Goal: Find contact information: Find contact information

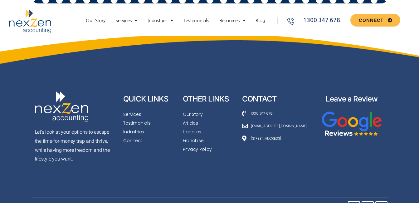
scroll to position [2400, 0]
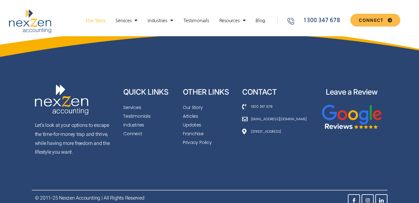
click at [93, 22] on link "Our Story" at bounding box center [96, 20] width 26 height 6
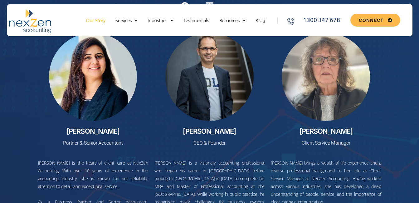
scroll to position [2309, 0]
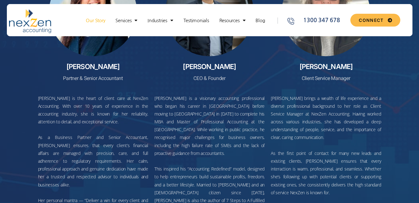
click at [79, 64] on h2 "[PERSON_NAME]" at bounding box center [93, 66] width 110 height 8
drag, startPoint x: 79, startPoint y: 64, endPoint x: 109, endPoint y: 62, distance: 29.4
click at [108, 63] on h2 "[PERSON_NAME]" at bounding box center [93, 66] width 110 height 8
copy h2 "[PERSON_NAME]"
click at [201, 62] on h2 "[PERSON_NAME]" at bounding box center [209, 66] width 110 height 8
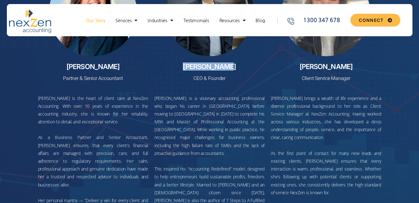
drag, startPoint x: 201, startPoint y: 62, endPoint x: 227, endPoint y: 66, distance: 26.4
click at [227, 66] on h2 "[PERSON_NAME]" at bounding box center [209, 66] width 110 height 8
click at [66, 77] on p "Partner & Senior Accountant" at bounding box center [93, 78] width 110 height 9
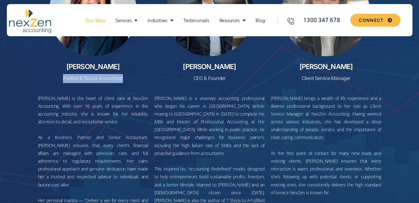
drag, startPoint x: 66, startPoint y: 77, endPoint x: 118, endPoint y: 77, distance: 52.1
click at [118, 77] on p "Partner & Senior Accountant" at bounding box center [93, 78] width 110 height 9
copy p "Partner & Senior Accountant"
click at [202, 68] on h2 "[PERSON_NAME]" at bounding box center [209, 66] width 110 height 8
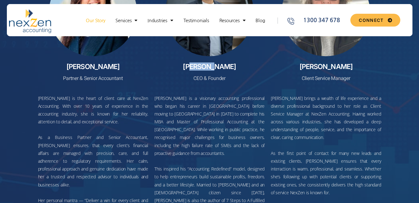
drag, startPoint x: 201, startPoint y: 68, endPoint x: 218, endPoint y: 68, distance: 17.5
click at [218, 68] on h2 "[PERSON_NAME]" at bounding box center [209, 66] width 110 height 8
copy h2 "kesh B"
drag, startPoint x: 218, startPoint y: 68, endPoint x: 207, endPoint y: 67, distance: 11.3
click at [207, 67] on h2 "[PERSON_NAME]" at bounding box center [209, 66] width 110 height 8
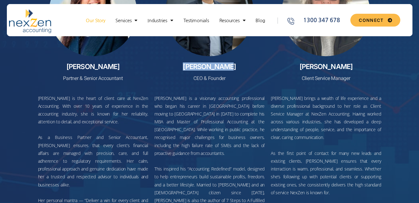
drag, startPoint x: 207, startPoint y: 67, endPoint x: 223, endPoint y: 67, distance: 16.5
click at [223, 67] on h2 "[PERSON_NAME]" at bounding box center [209, 66] width 110 height 8
click at [311, 64] on h2 "[PERSON_NAME]" at bounding box center [326, 66] width 110 height 8
drag, startPoint x: 311, startPoint y: 64, endPoint x: 331, endPoint y: 64, distance: 20.3
click at [331, 64] on h2 "[PERSON_NAME]" at bounding box center [326, 66] width 110 height 8
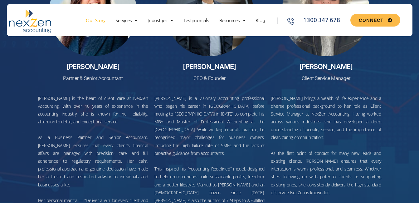
copy h2 "[PERSON_NAME]"
click at [195, 76] on p "CEO & Founder" at bounding box center [209, 78] width 110 height 9
drag, startPoint x: 195, startPoint y: 76, endPoint x: 208, endPoint y: 76, distance: 13.1
click at [208, 76] on p "CEO & Founder" at bounding box center [209, 78] width 110 height 9
copy p "CEO & Founder"
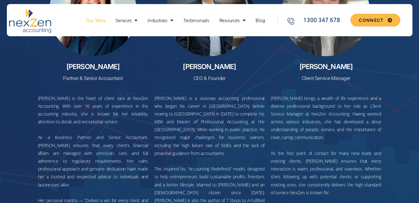
click at [304, 75] on p "Client Service Manager" at bounding box center [326, 78] width 110 height 9
drag, startPoint x: 304, startPoint y: 75, endPoint x: 340, endPoint y: 75, distance: 36.2
click at [340, 75] on p "Client Service Manager" at bounding box center [326, 78] width 110 height 9
copy p "Client Service Manager"
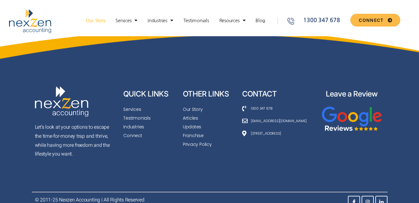
scroll to position [3051, 0]
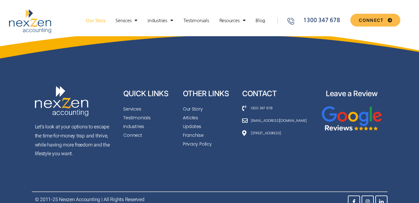
drag, startPoint x: 250, startPoint y: 119, endPoint x: 301, endPoint y: 125, distance: 51.8
click at [301, 125] on ul "1300 347 678 [EMAIL_ADDRESS][DOMAIN_NAME] [STREET_ADDRESS]" at bounding box center [277, 121] width 71 height 32
copy span "[STREET_ADDRESS]"
drag, startPoint x: 307, startPoint y: 107, endPoint x: 260, endPoint y: 112, distance: 47.4
click at [260, 112] on ul "1300 347 678 [EMAIL_ADDRESS][DOMAIN_NAME] [STREET_ADDRESS]" at bounding box center [277, 121] width 71 height 32
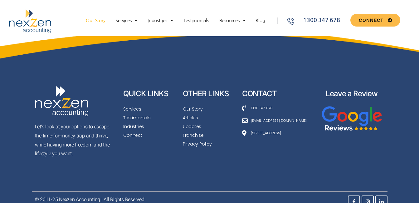
copy span "@[DOMAIN_NAME]"
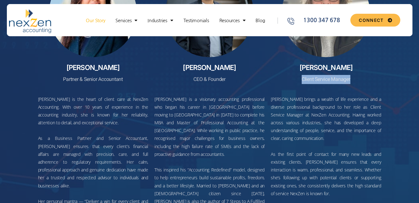
scroll to position [2271, 0]
